Goal: Task Accomplishment & Management: Manage account settings

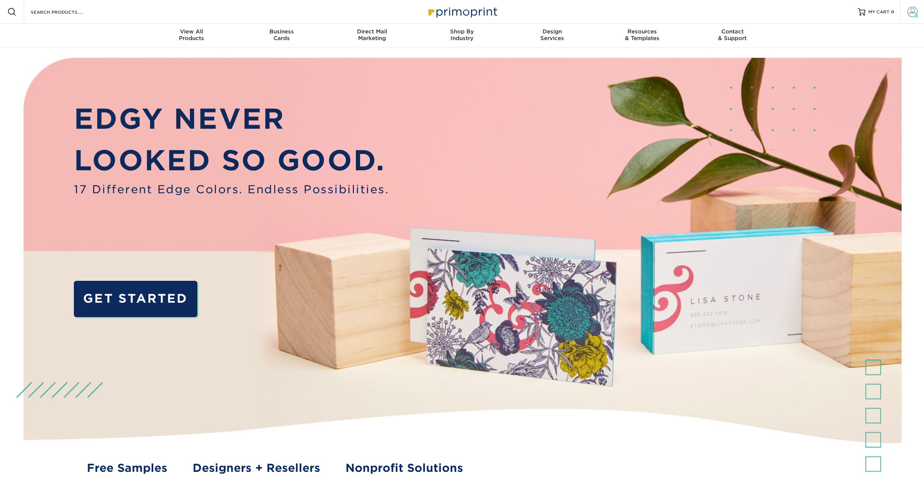
click at [908, 12] on span at bounding box center [912, 12] width 10 height 10
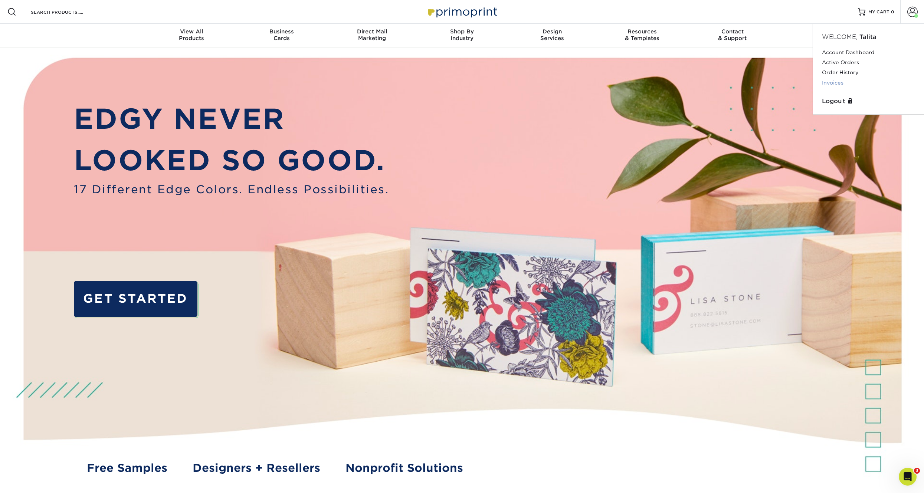
click at [839, 84] on link "Invoices" at bounding box center [868, 83] width 93 height 10
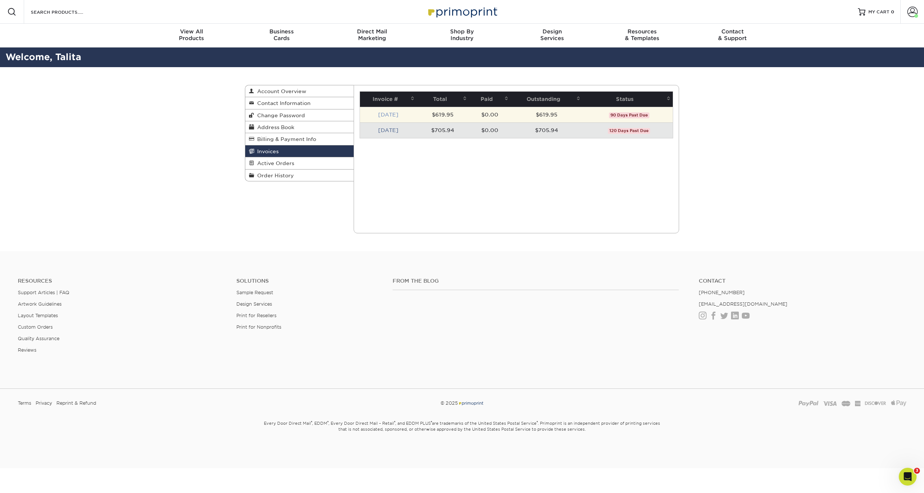
click at [388, 114] on link "Jun 2025" at bounding box center [388, 115] width 20 height 6
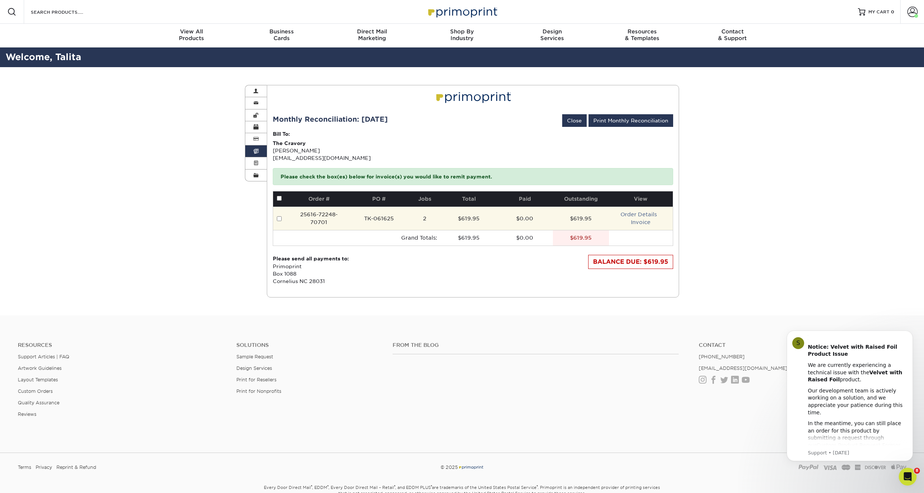
click at [278, 216] on input "checkbox" at bounding box center [279, 218] width 5 height 5
checkbox input "true"
click at [644, 223] on link "Invoice" at bounding box center [641, 222] width 20 height 6
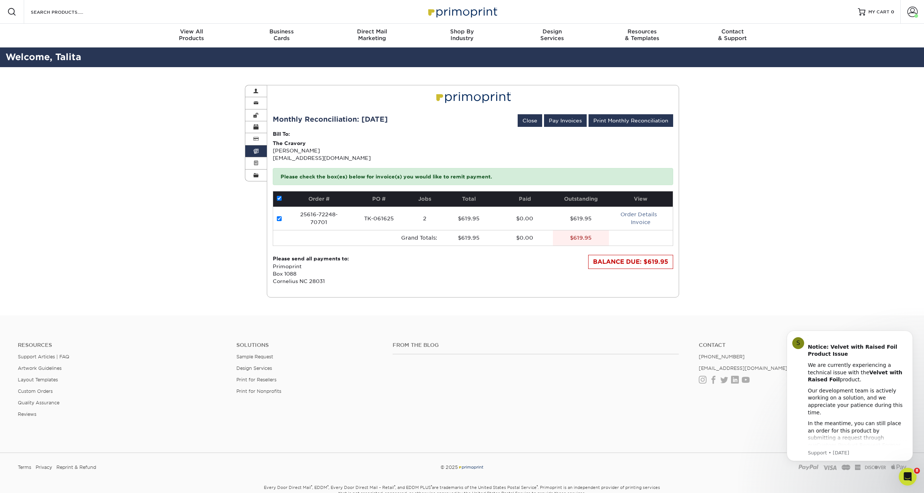
click at [257, 148] on span at bounding box center [255, 151] width 5 height 6
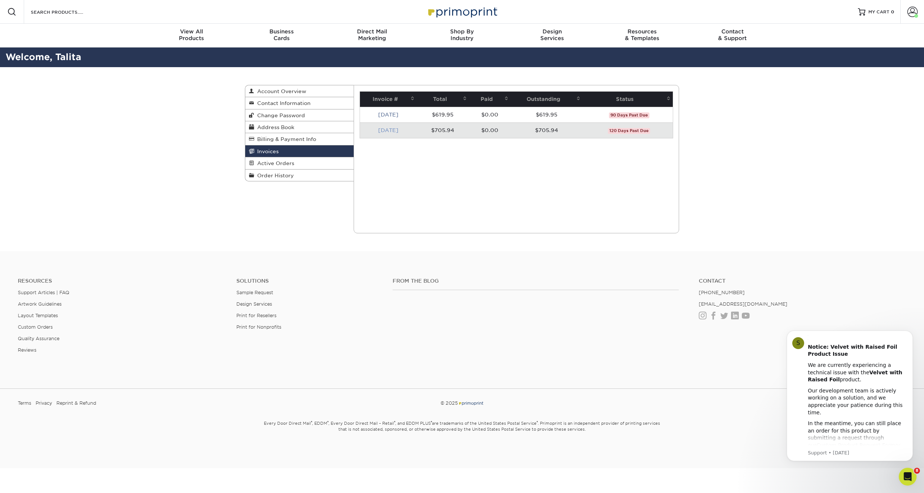
click at [386, 129] on link "May 2025" at bounding box center [388, 130] width 20 height 6
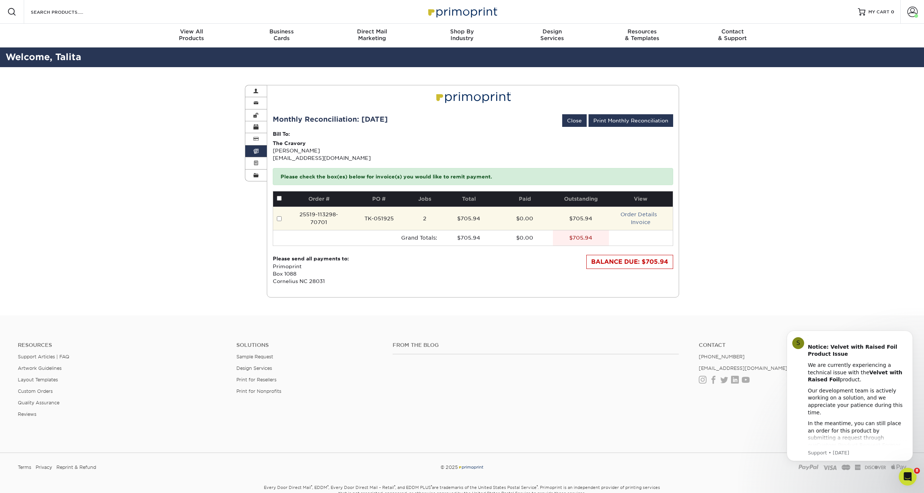
click at [280, 216] on input "checkbox" at bounding box center [279, 218] width 5 height 5
checkbox input "true"
click at [644, 222] on link "Invoice" at bounding box center [641, 222] width 20 height 6
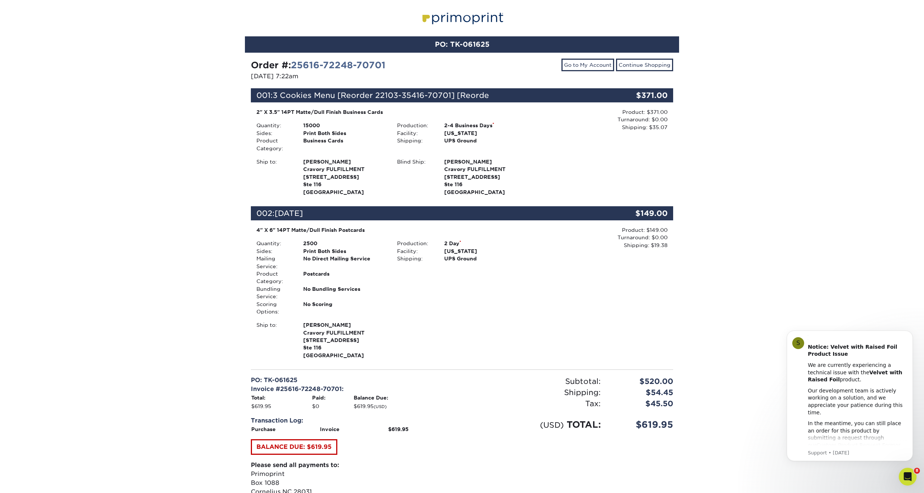
scroll to position [68, 0]
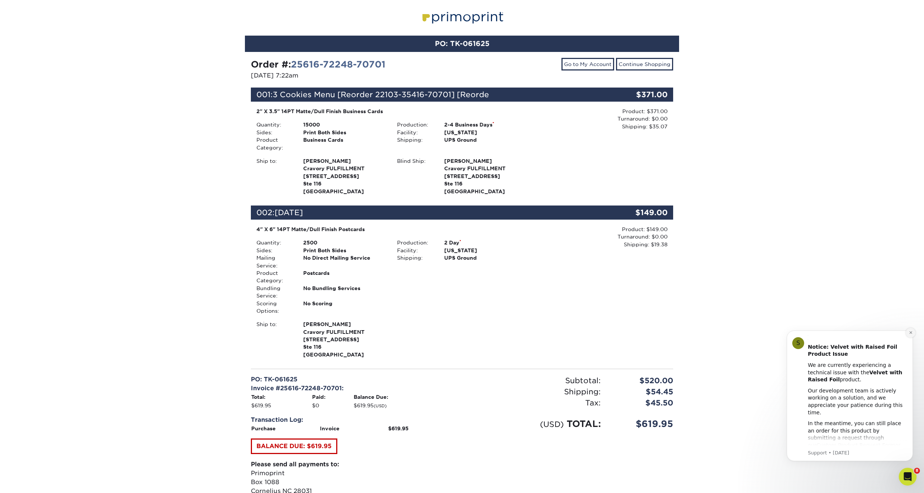
click at [910, 332] on icon "Dismiss notification" at bounding box center [910, 332] width 3 height 3
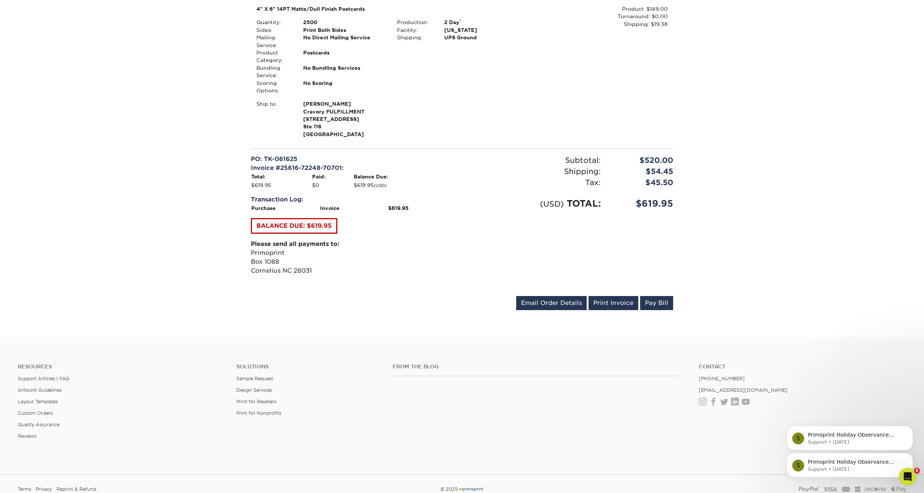
scroll to position [329, 0]
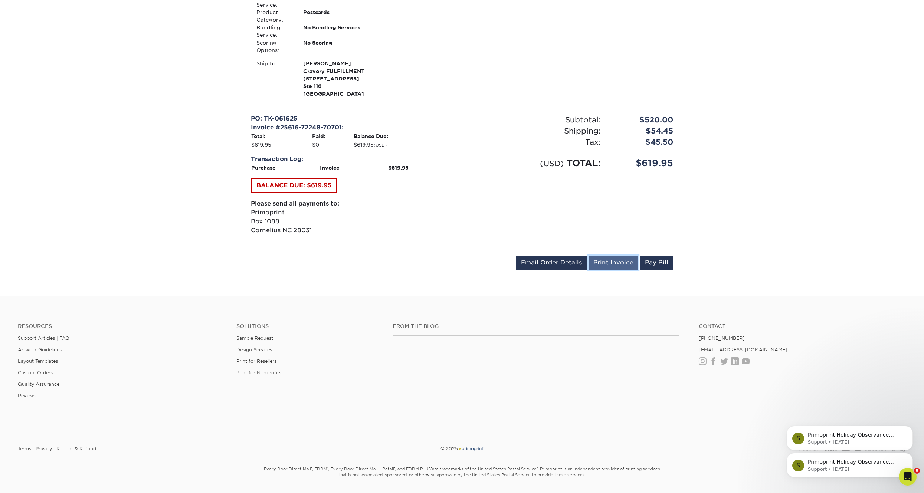
click at [615, 268] on link "Print Invoice" at bounding box center [613, 263] width 50 height 14
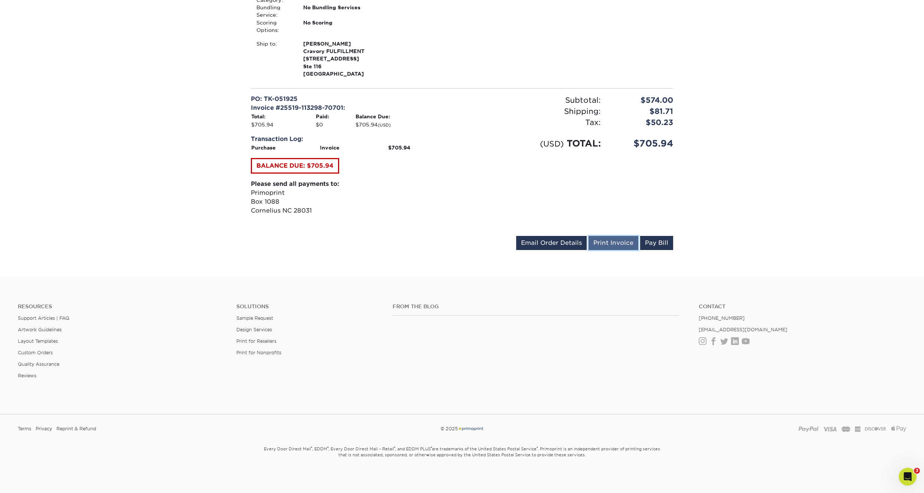
click at [625, 243] on link "Print Invoice" at bounding box center [613, 243] width 50 height 14
